Goal: Task Accomplishment & Management: Complete application form

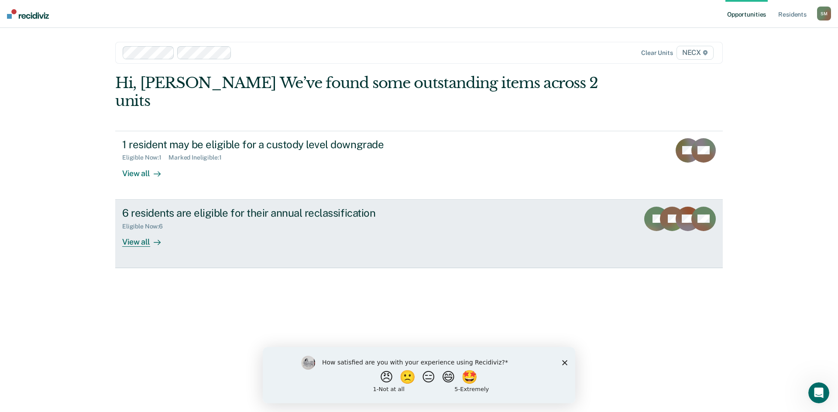
click at [146, 230] on div "View all" at bounding box center [146, 238] width 49 height 17
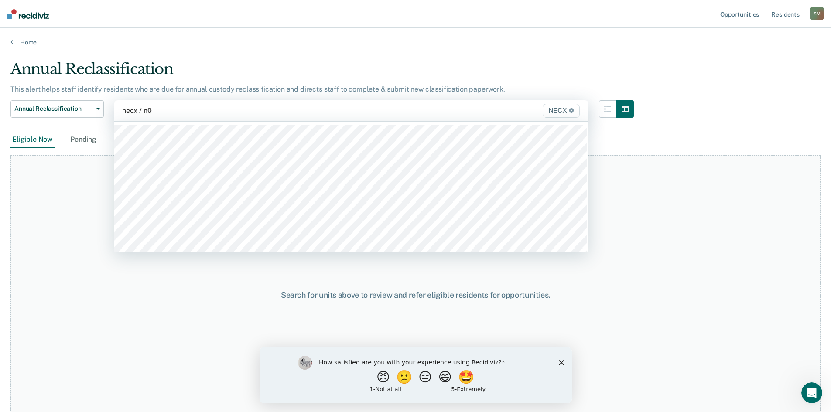
type input "necx / n07"
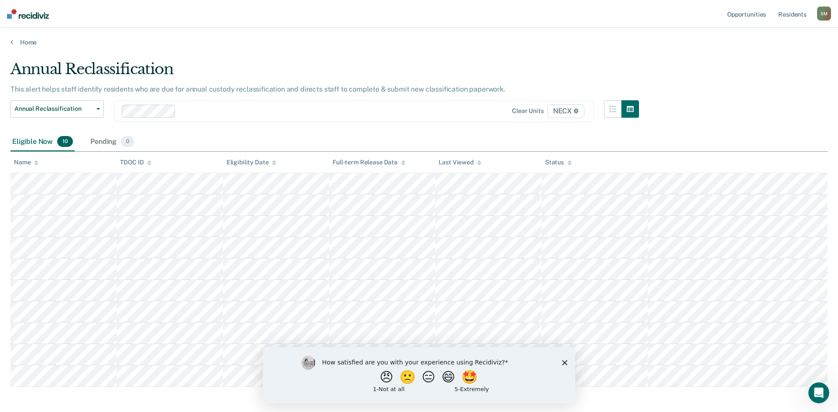
click at [564, 365] on div "How satisfied are you with your experience using Recidiviz? 😠 🙁 😑 😄 🤩 1 - Not a…" at bounding box center [419, 375] width 312 height 56
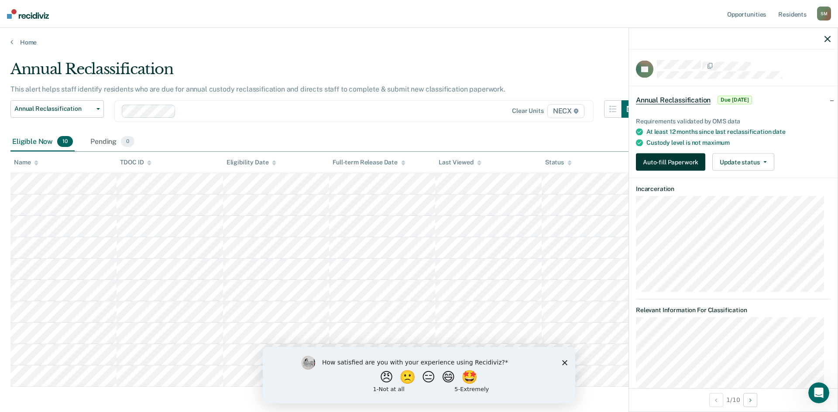
click at [662, 163] on button "Auto-fill Paperwork" at bounding box center [670, 162] width 69 height 17
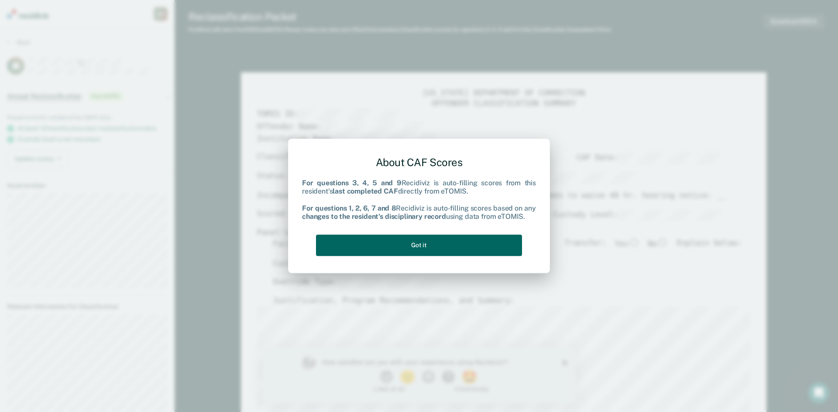
click at [354, 250] on button "Got it" at bounding box center [419, 245] width 206 height 21
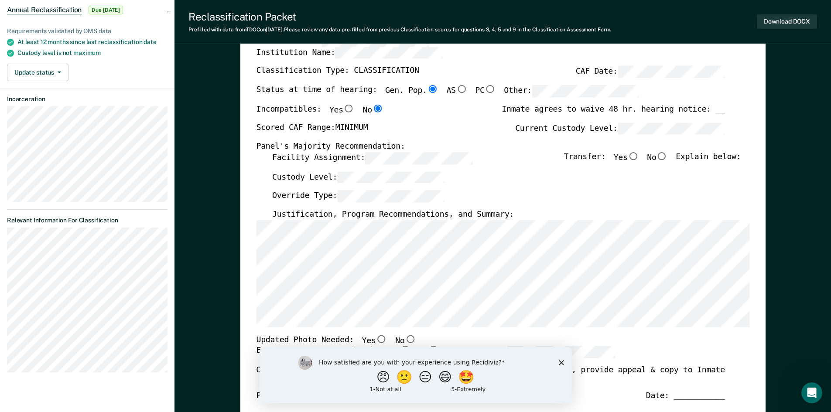
scroll to position [87, 0]
click at [668, 155] on input "No" at bounding box center [661, 155] width 11 height 8
type textarea "x"
radio input "true"
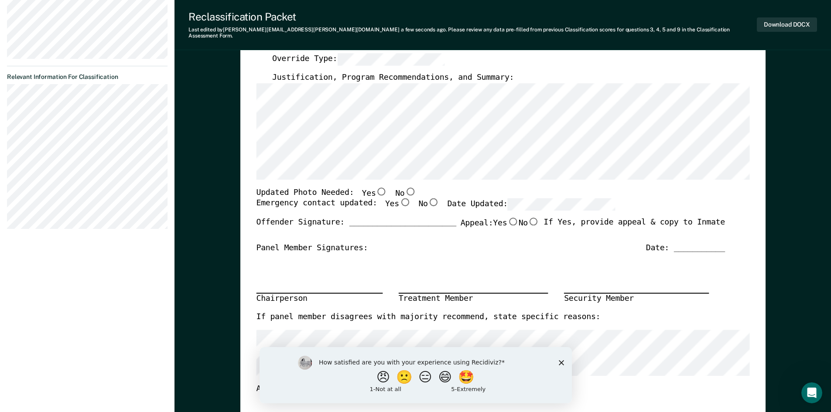
scroll to position [262, 0]
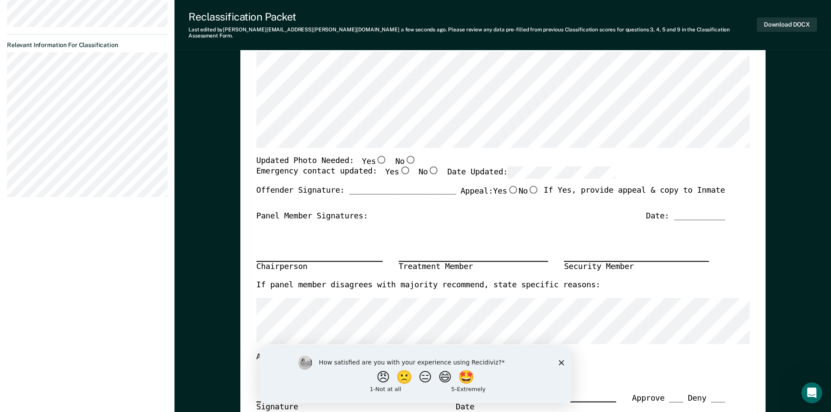
click at [399, 167] on input "Yes" at bounding box center [404, 171] width 11 height 8
type textarea "x"
radio input "true"
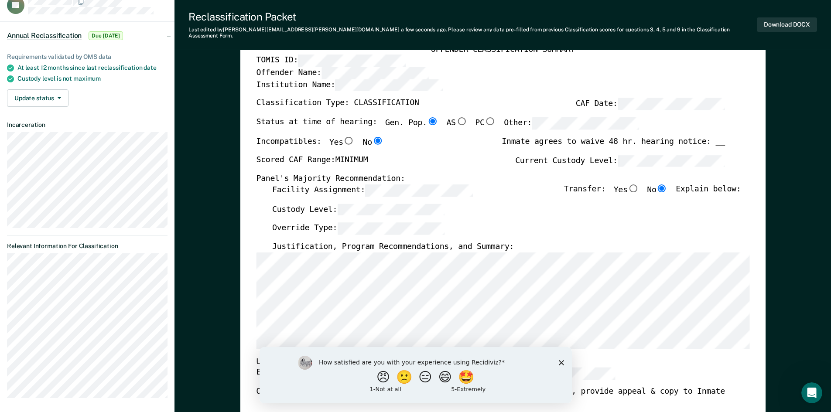
scroll to position [0, 0]
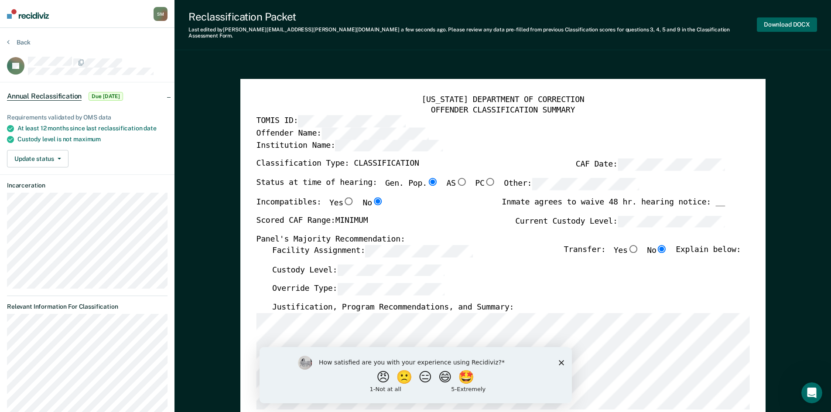
click at [784, 19] on button "Download DOCX" at bounding box center [787, 24] width 60 height 14
type textarea "x"
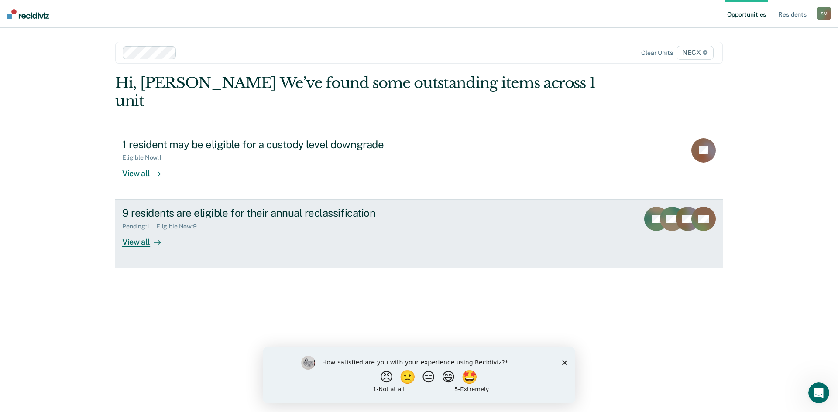
click at [169, 219] on div "Pending : 1 Eligible Now : 9" at bounding box center [275, 224] width 306 height 11
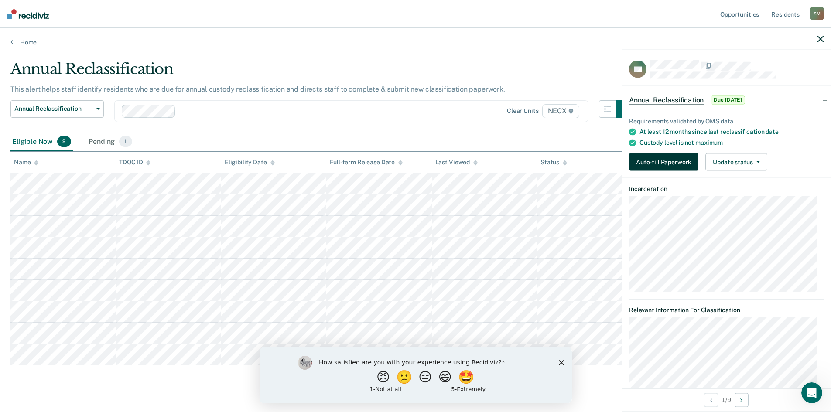
click at [686, 162] on button "Auto-fill Paperwork" at bounding box center [663, 162] width 69 height 17
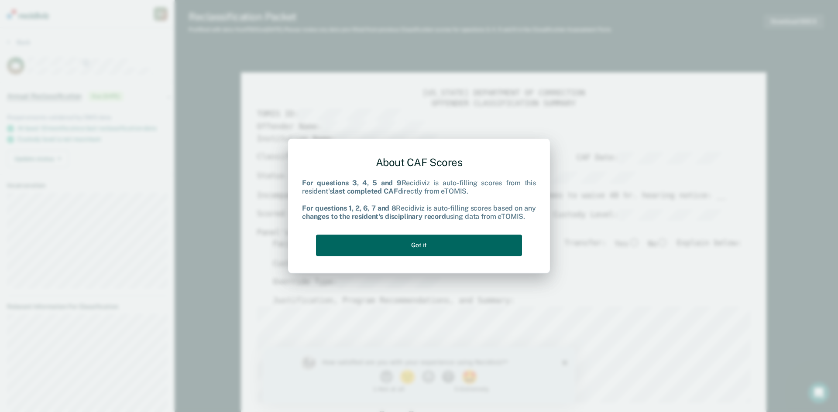
click at [456, 245] on button "Got it" at bounding box center [419, 245] width 206 height 21
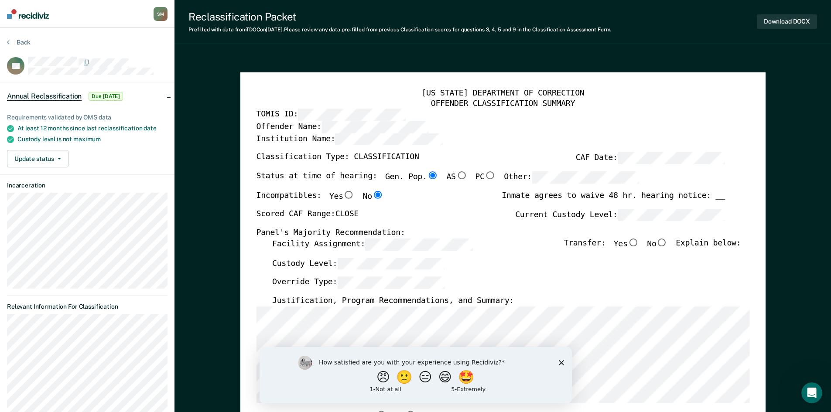
click at [664, 241] on input "No" at bounding box center [661, 243] width 11 height 8
type textarea "x"
radio input "true"
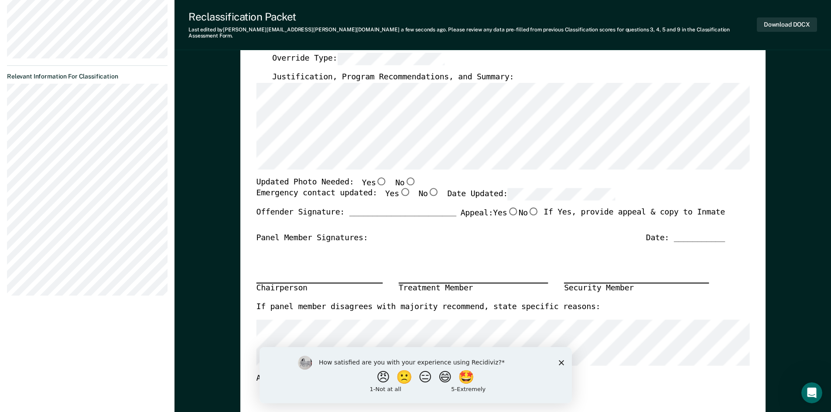
scroll to position [262, 0]
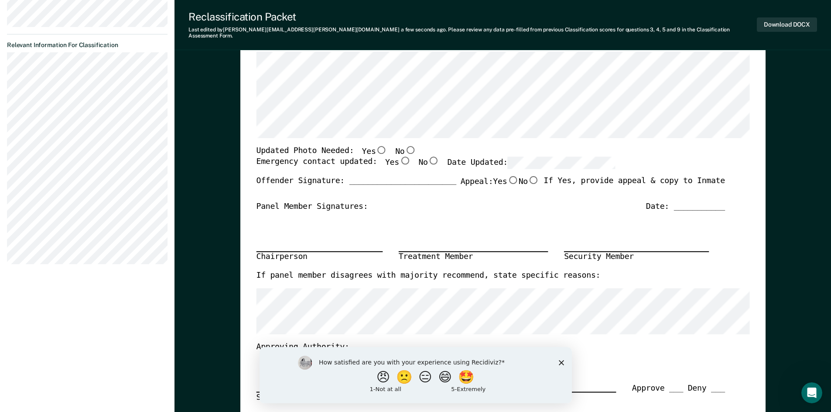
click at [399, 157] on input "Yes" at bounding box center [404, 161] width 11 height 8
type textarea "x"
radio input "true"
click at [797, 19] on button "Download DOCX" at bounding box center [787, 24] width 60 height 14
type textarea "x"
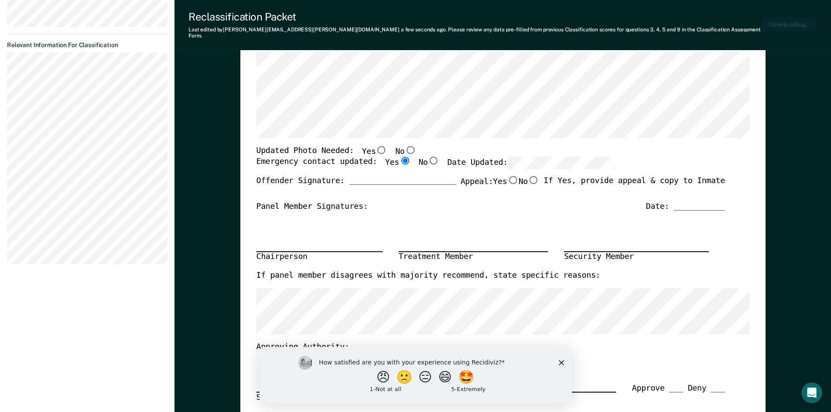
scroll to position [305, 0]
